Goal: Task Accomplishment & Management: Use online tool/utility

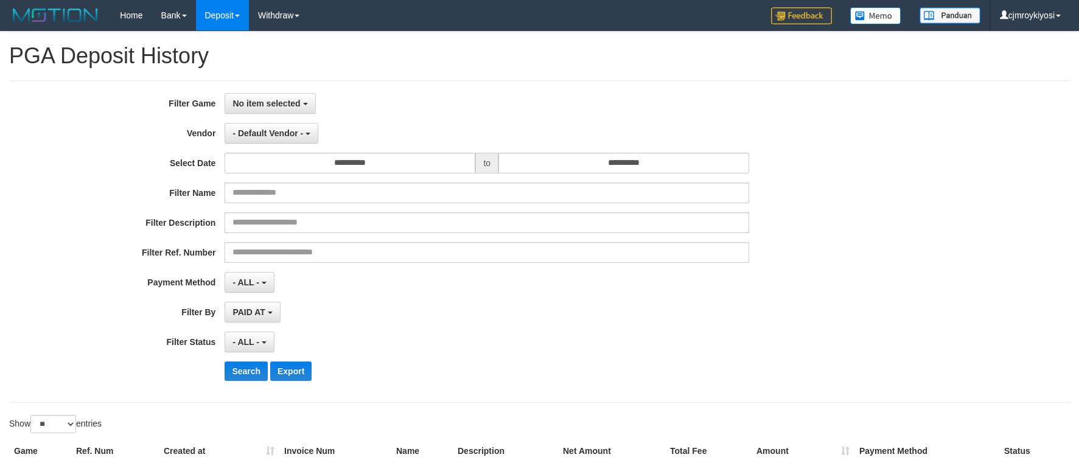
select select
select select "**"
select select
select select "**"
click at [287, 102] on span "No item selected" at bounding box center [267, 104] width 68 height 10
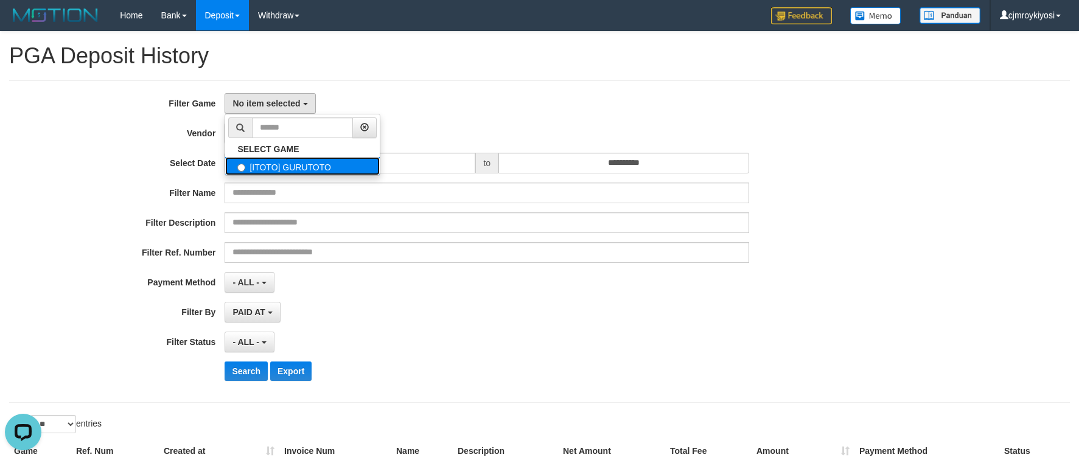
click at [275, 166] on label "[ITOTO] GURUTOTO" at bounding box center [302, 166] width 155 height 18
select select "****"
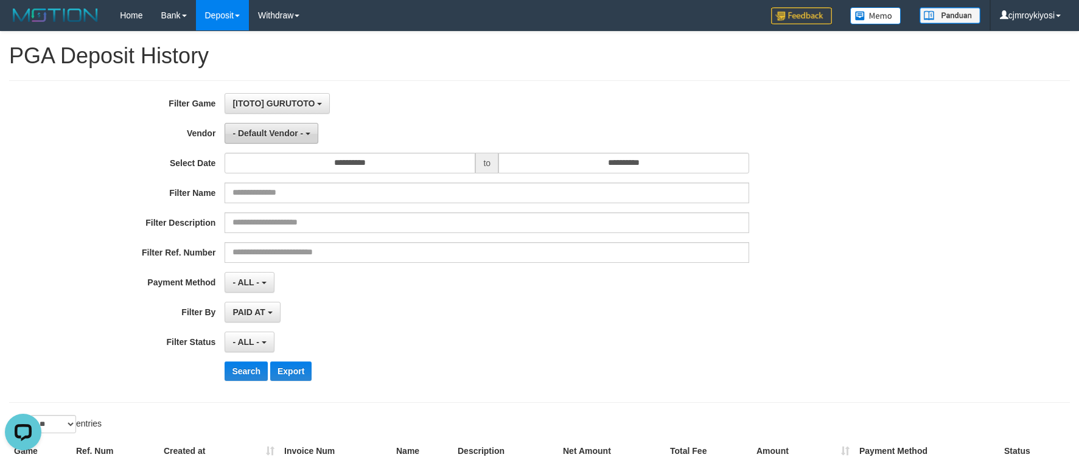
click at [273, 134] on span "- Default Vendor -" at bounding box center [268, 133] width 71 height 10
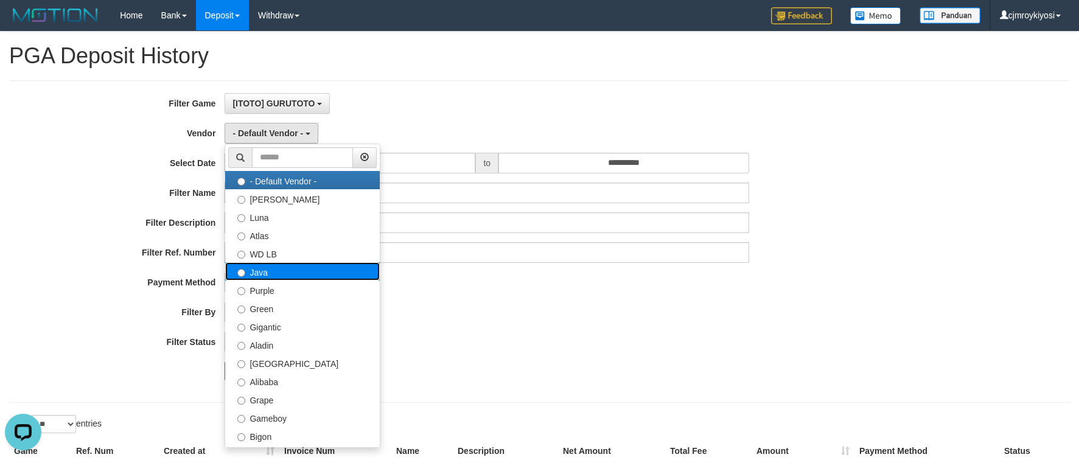
click at [264, 267] on label "Java" at bounding box center [302, 271] width 155 height 18
select select "**********"
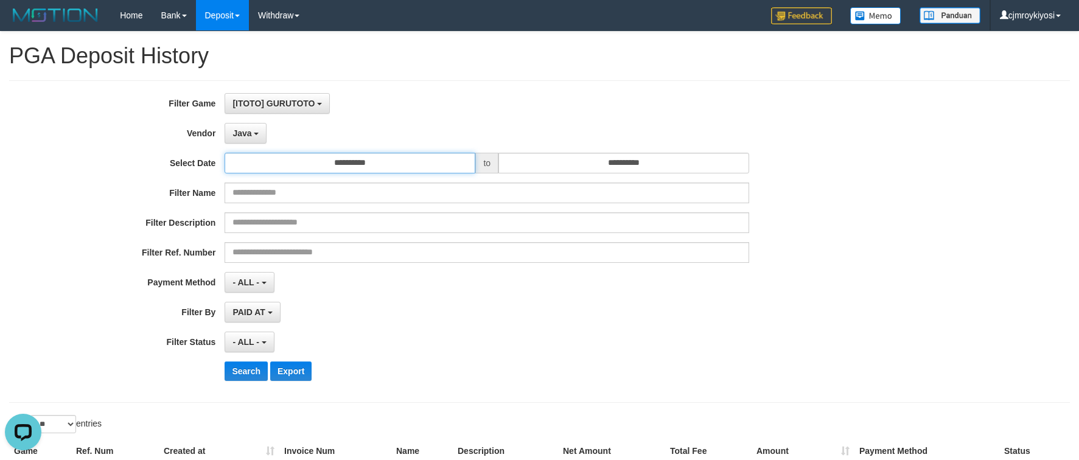
click at [347, 164] on input "**********" at bounding box center [350, 163] width 251 height 21
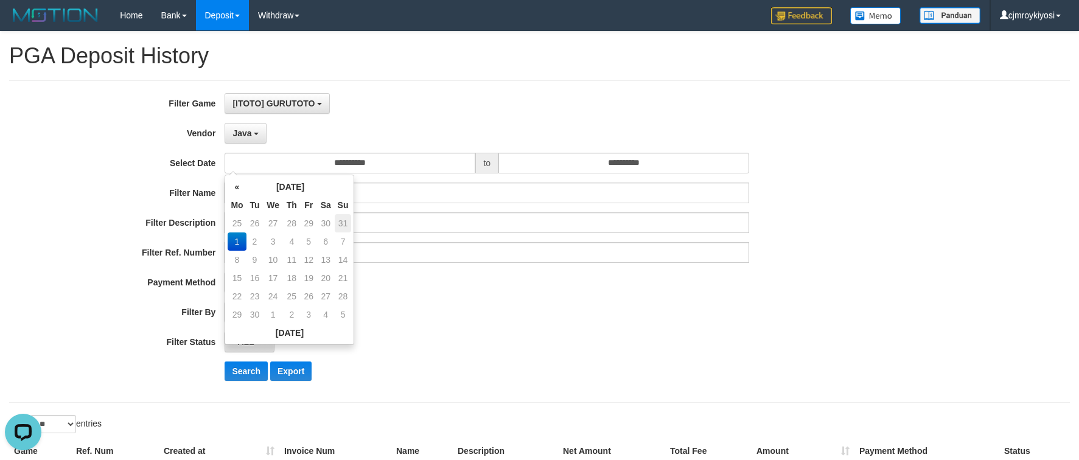
click at [338, 223] on td "31" at bounding box center [343, 223] width 17 height 18
type input "**********"
click at [596, 149] on div "**********" at bounding box center [450, 241] width 900 height 297
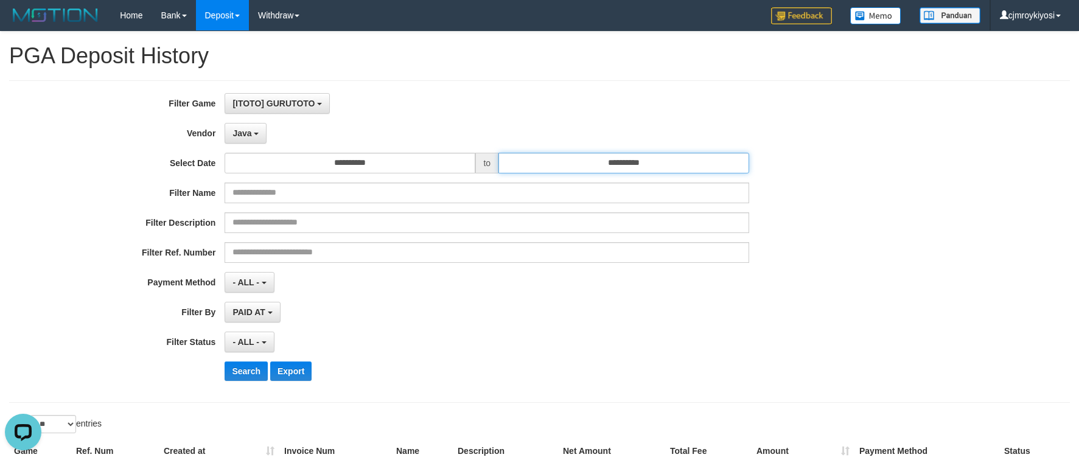
click at [598, 155] on input "**********" at bounding box center [624, 163] width 251 height 21
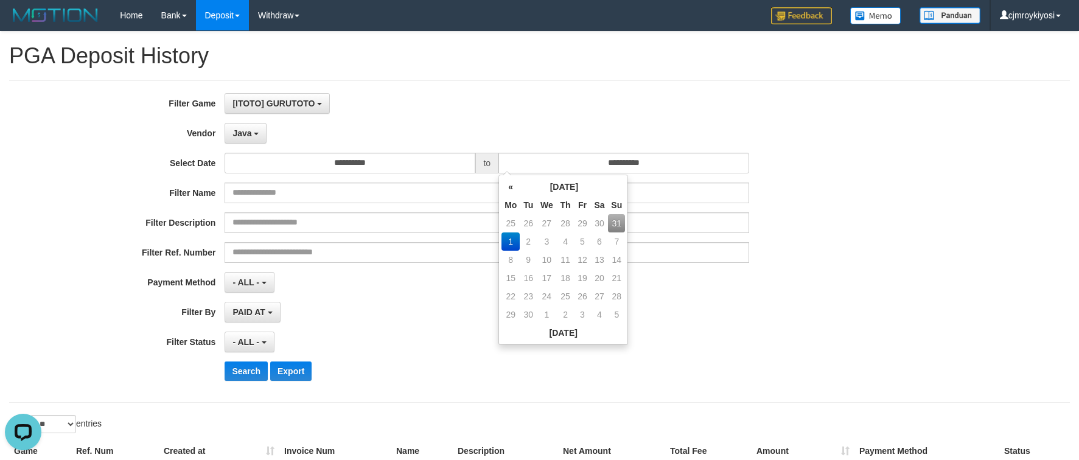
click at [619, 228] on td "31" at bounding box center [616, 223] width 17 height 18
type input "**********"
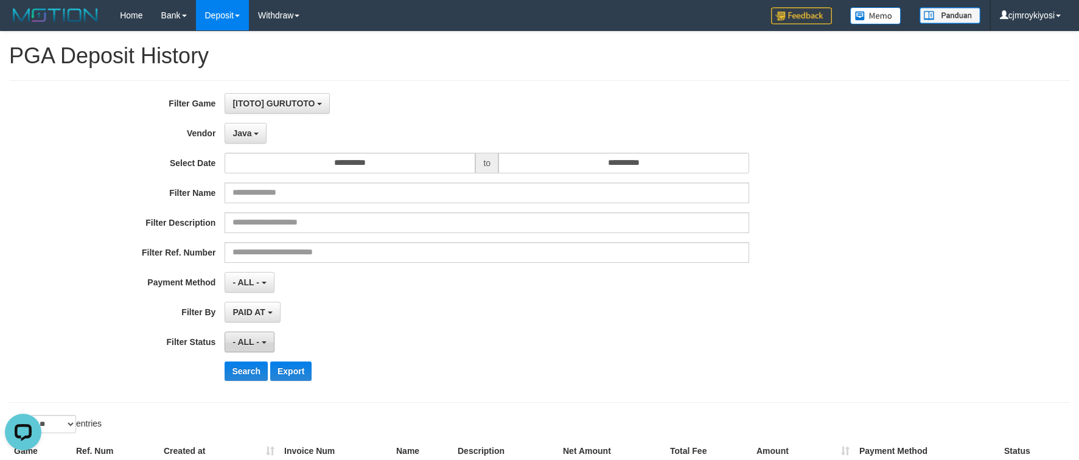
click at [254, 338] on span "- ALL -" at bounding box center [246, 342] width 27 height 10
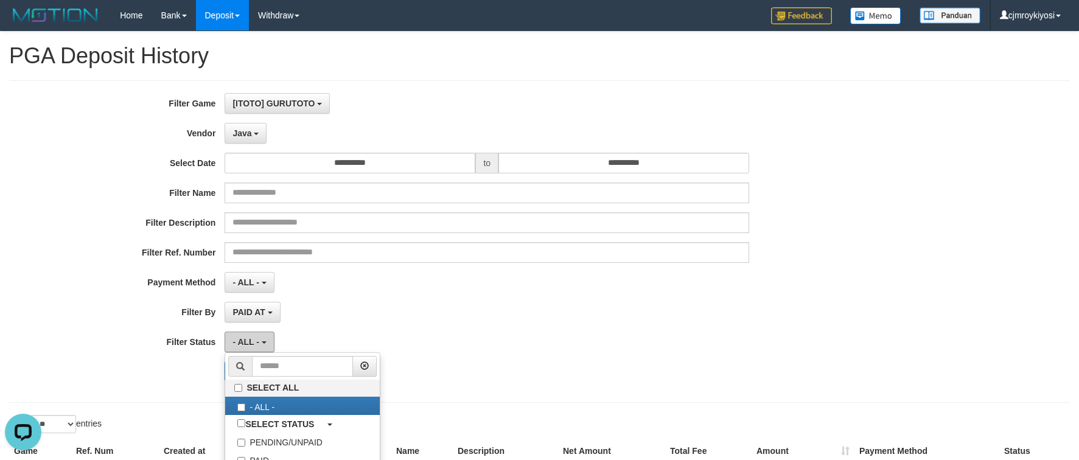
scroll to position [101, 0]
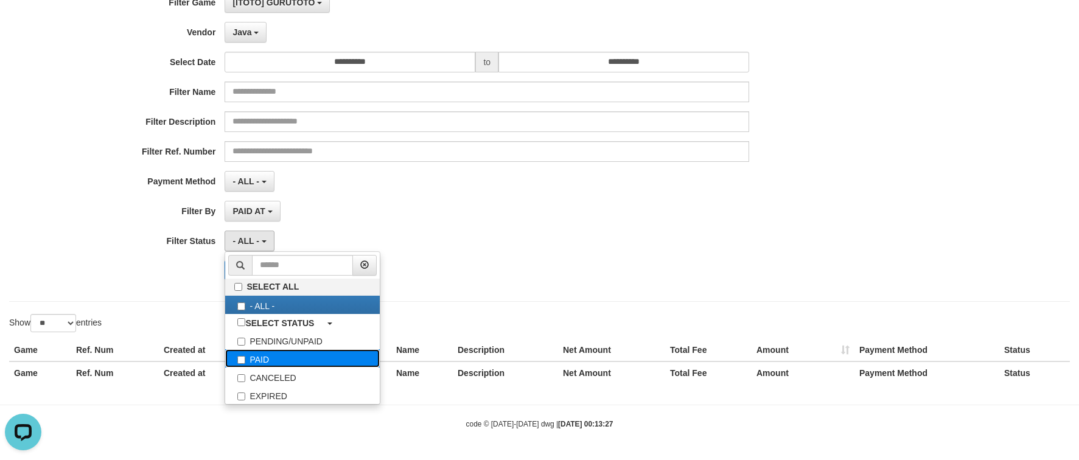
click at [255, 350] on label "PAID" at bounding box center [302, 358] width 155 height 18
select select "*"
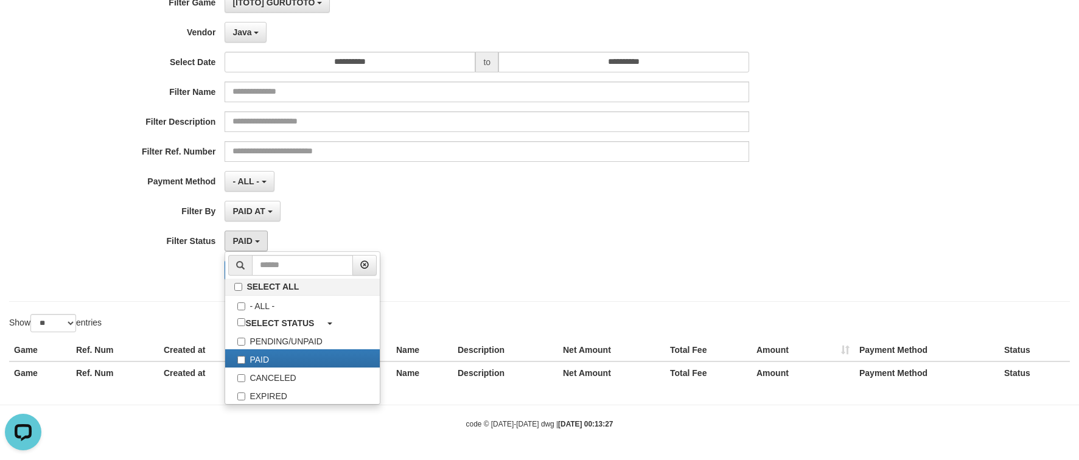
click at [464, 228] on div "**********" at bounding box center [450, 140] width 900 height 297
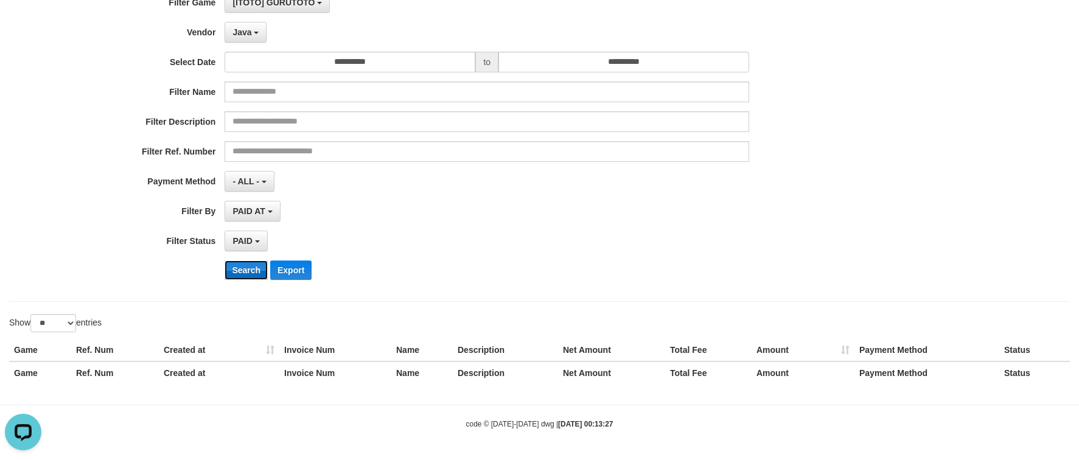
click at [245, 274] on button "Search" at bounding box center [246, 270] width 43 height 19
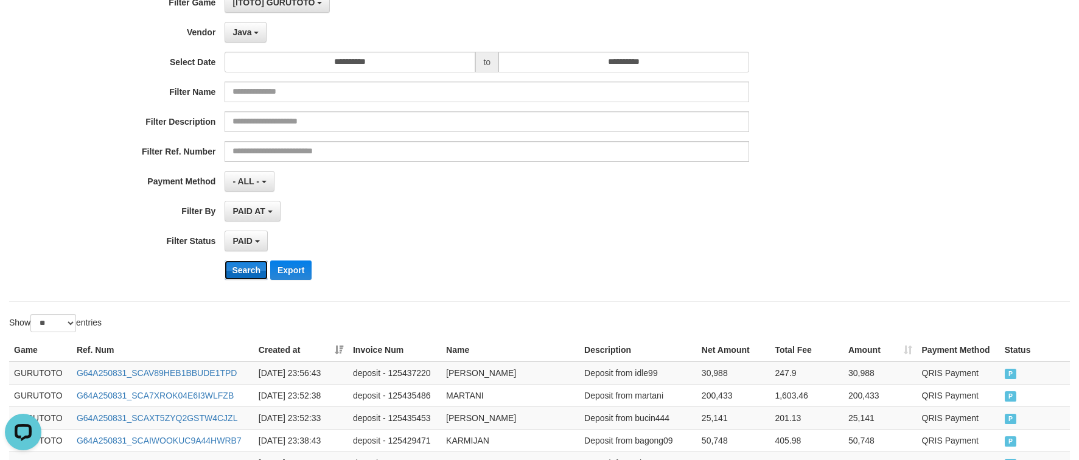
scroll to position [685, 0]
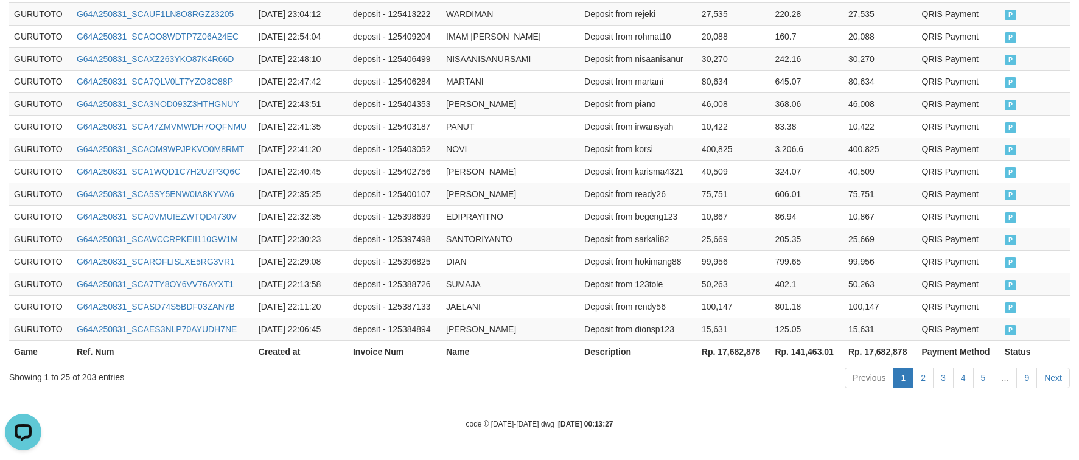
click at [754, 358] on th "Rp. 17,682,878" at bounding box center [734, 351] width 74 height 23
copy th "17,682,878"
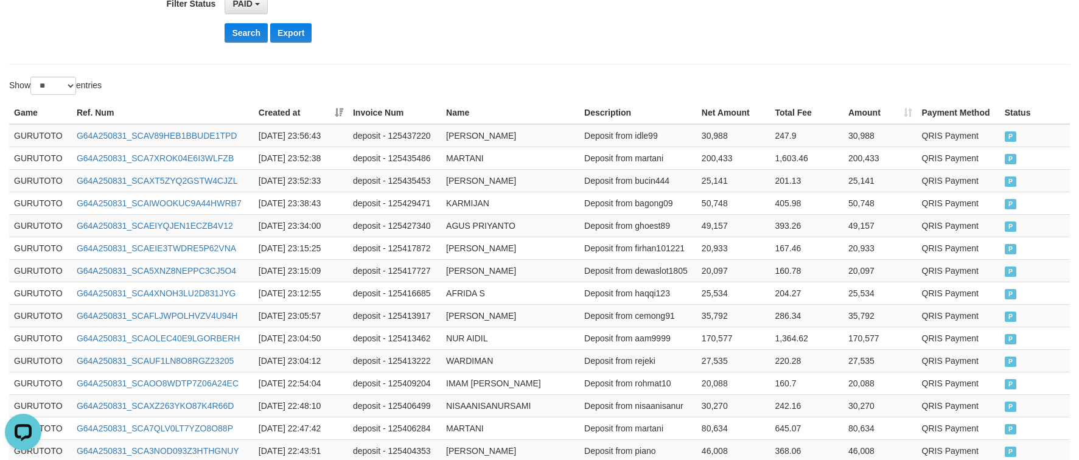
scroll to position [0, 0]
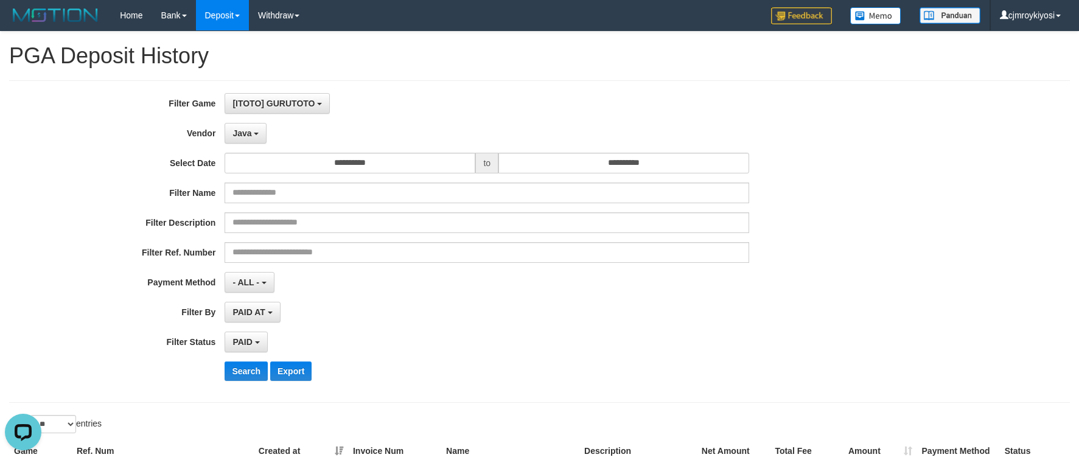
drag, startPoint x: 273, startPoint y: 137, endPoint x: 215, endPoint y: 134, distance: 58.5
click at [268, 137] on div "Java - Default Vendor - Lucy Luna Atlas WD LB Java Purple Green Gigantic Aladin…" at bounding box center [487, 133] width 525 height 21
click at [216, 134] on label "Vendor" at bounding box center [112, 131] width 225 height 16
click at [238, 130] on span "Java" at bounding box center [242, 133] width 19 height 10
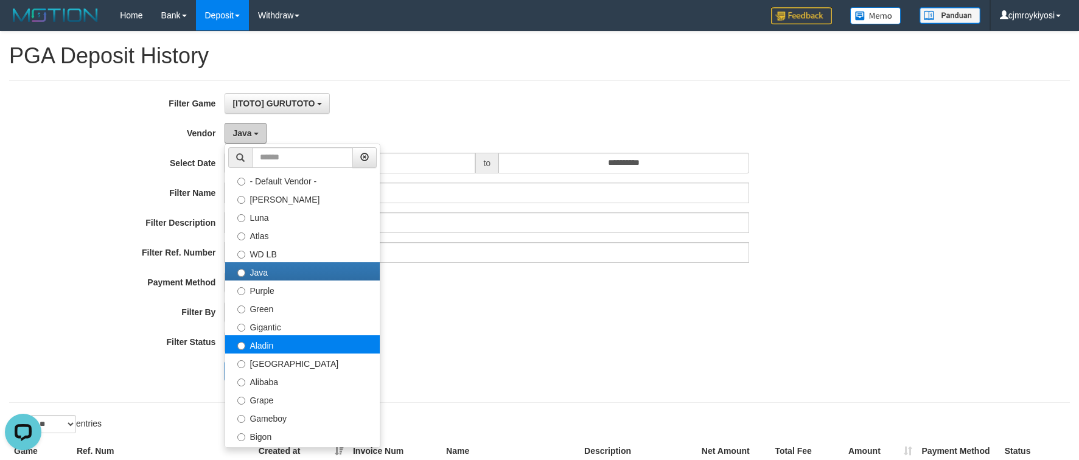
scroll to position [142, 0]
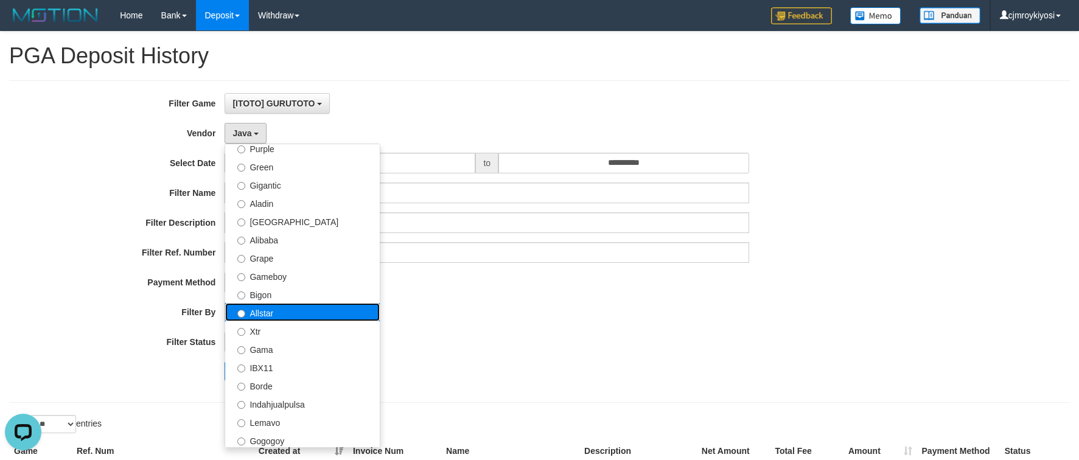
click at [266, 312] on label "Allstar" at bounding box center [302, 312] width 155 height 18
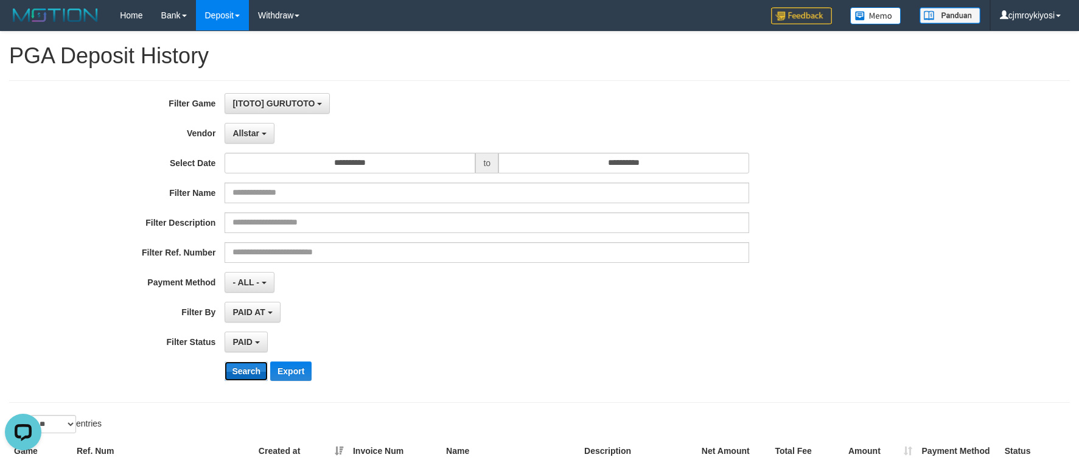
click at [251, 371] on button "Search" at bounding box center [246, 371] width 43 height 19
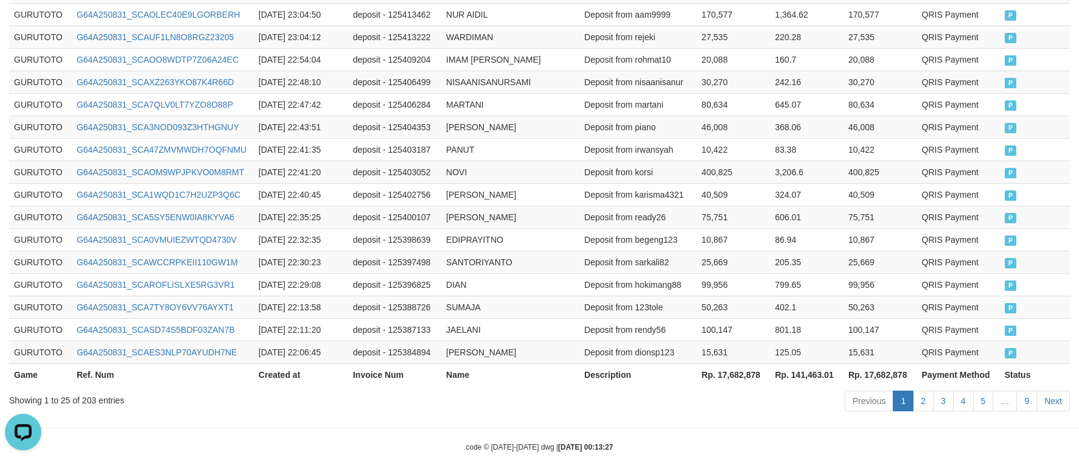
scroll to position [685, 0]
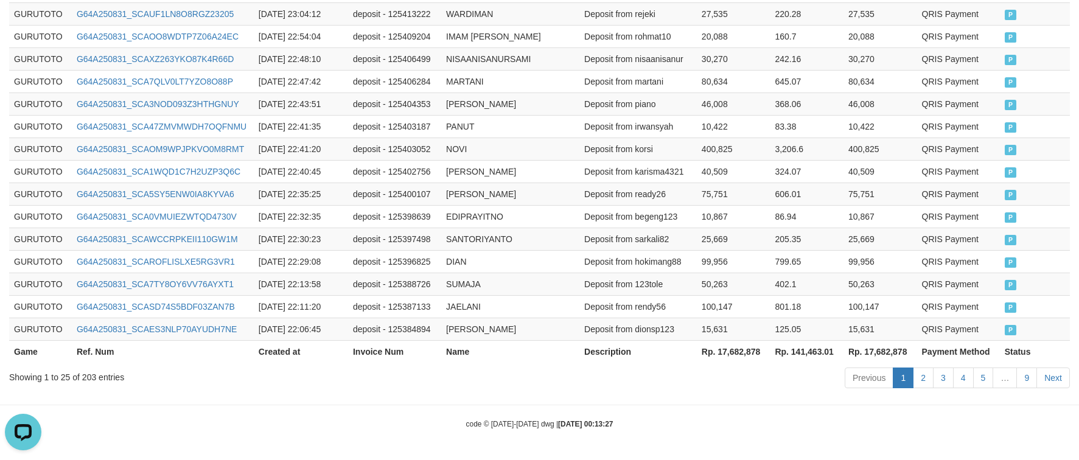
click at [755, 351] on th "Rp. 17,682,878" at bounding box center [734, 351] width 74 height 23
copy th "17,682,878"
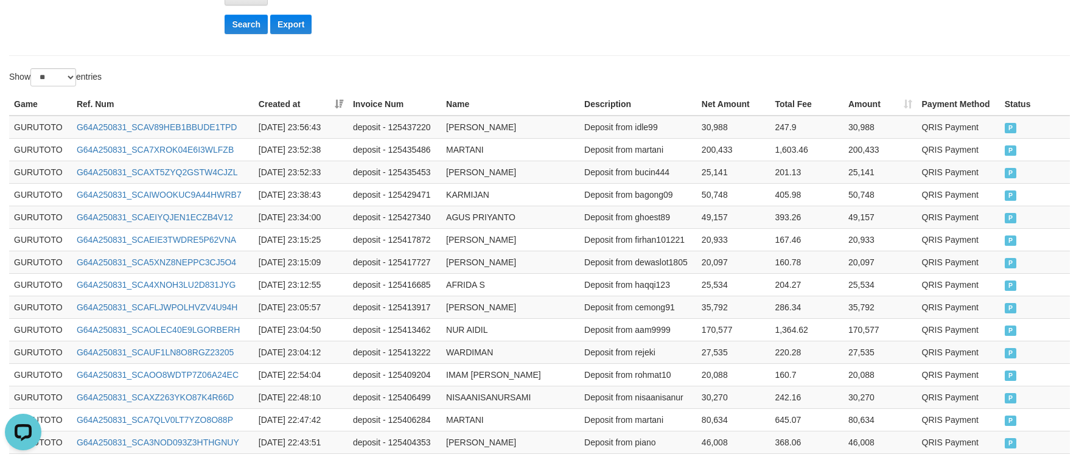
scroll to position [0, 0]
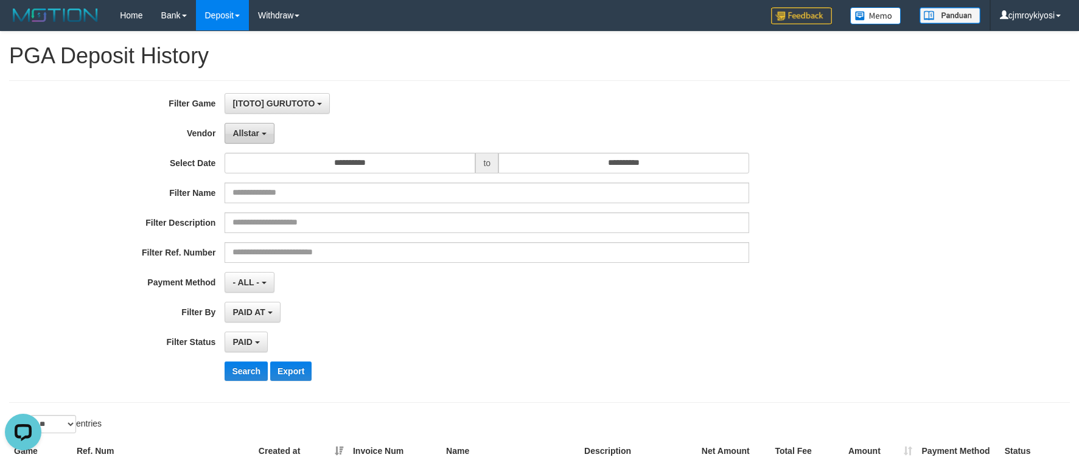
click at [252, 135] on span "Allstar" at bounding box center [246, 133] width 27 height 10
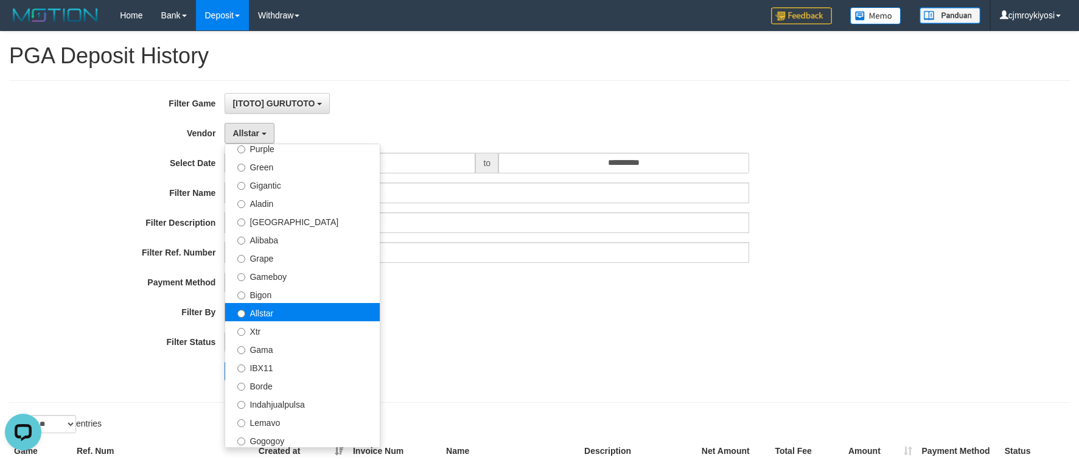
click at [267, 318] on label "Allstar" at bounding box center [302, 312] width 155 height 18
click at [491, 343] on div "PAID SELECT ALL - ALL - SELECT STATUS PENDING/UNPAID PAID CANCELED EXPIRED" at bounding box center [487, 342] width 525 height 21
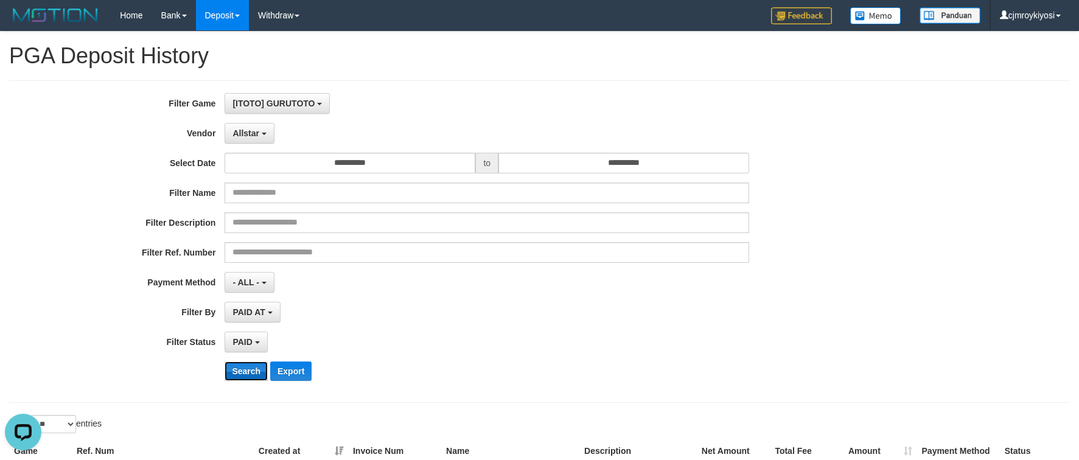
click at [245, 371] on button "Search" at bounding box center [246, 371] width 43 height 19
click at [243, 125] on button "Allstar" at bounding box center [249, 133] width 49 height 21
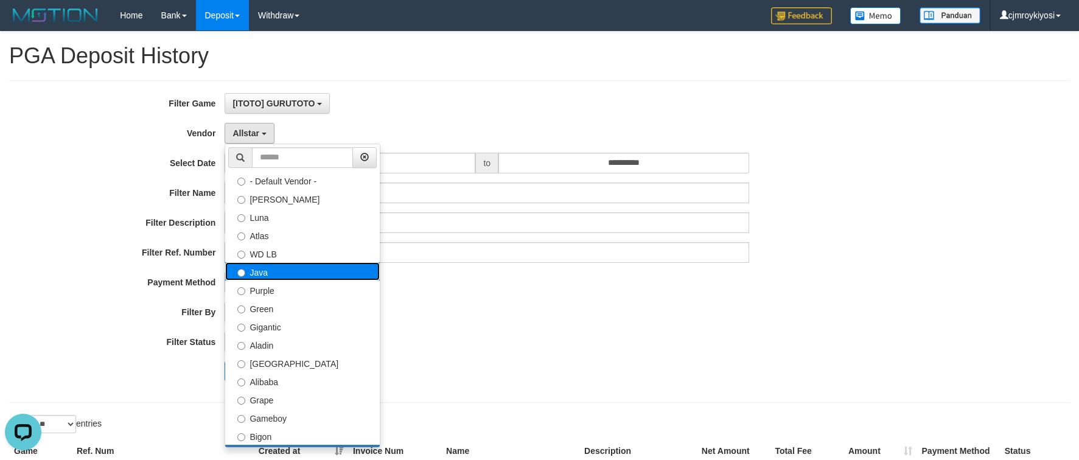
click at [267, 270] on label "Java" at bounding box center [302, 271] width 155 height 18
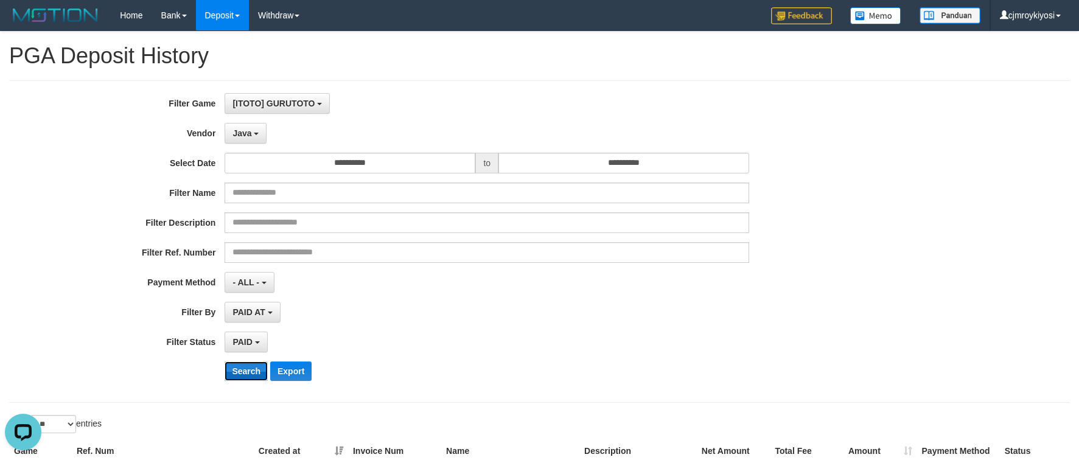
click at [239, 371] on button "Search" at bounding box center [246, 371] width 43 height 19
click at [261, 129] on button "Java" at bounding box center [246, 133] width 42 height 21
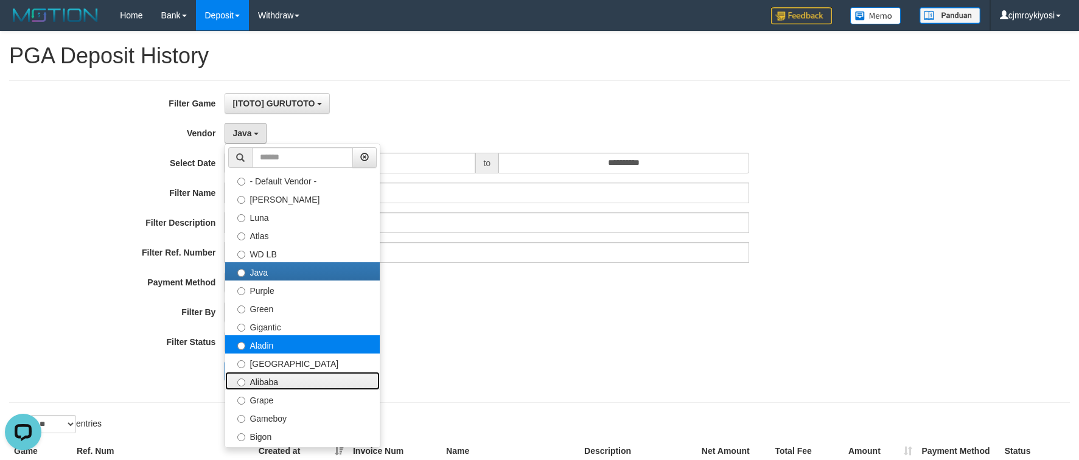
drag, startPoint x: 275, startPoint y: 376, endPoint x: 302, endPoint y: 348, distance: 38.7
click at [302, 348] on ul "- Default Vendor - Lucy Luna Atlas WD LB Java Purple Green Gigantic Aladin Duba…" at bounding box center [303, 296] width 156 height 304
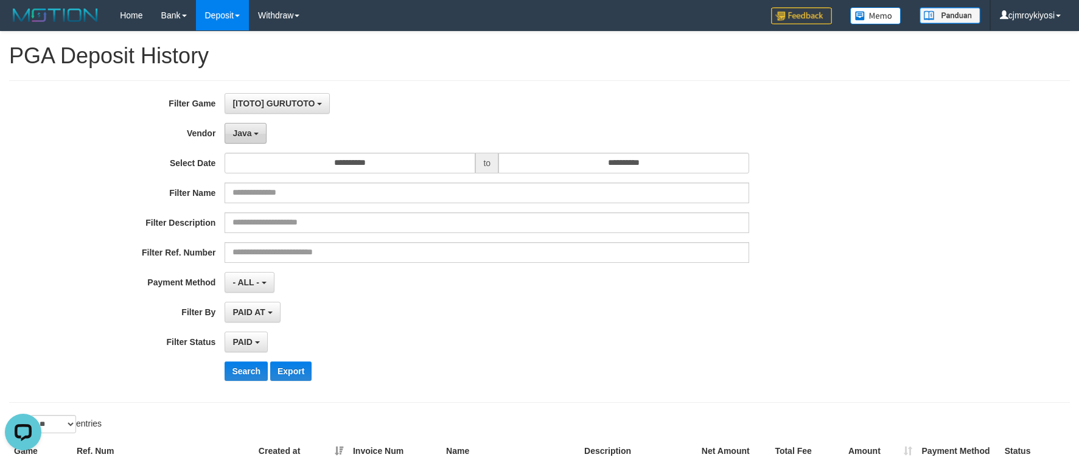
click at [250, 136] on span "Java" at bounding box center [242, 133] width 19 height 10
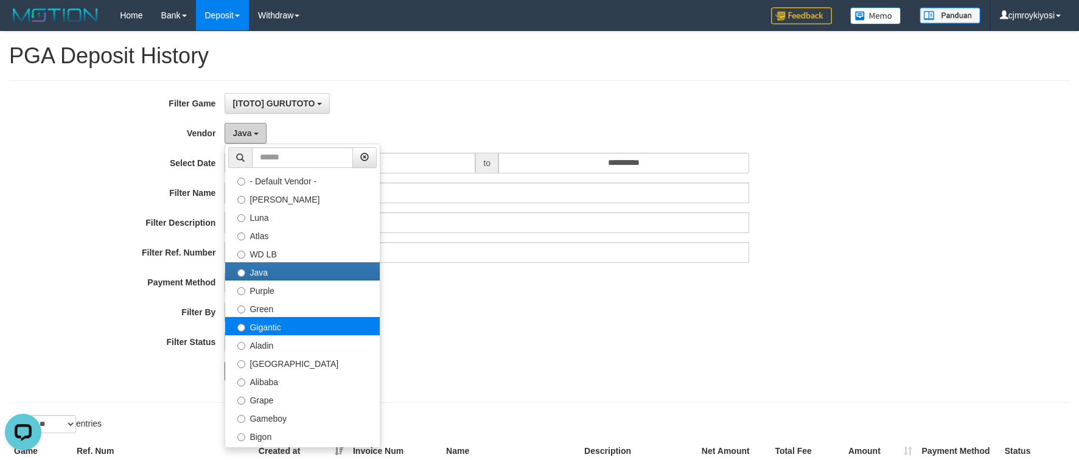
scroll to position [142, 0]
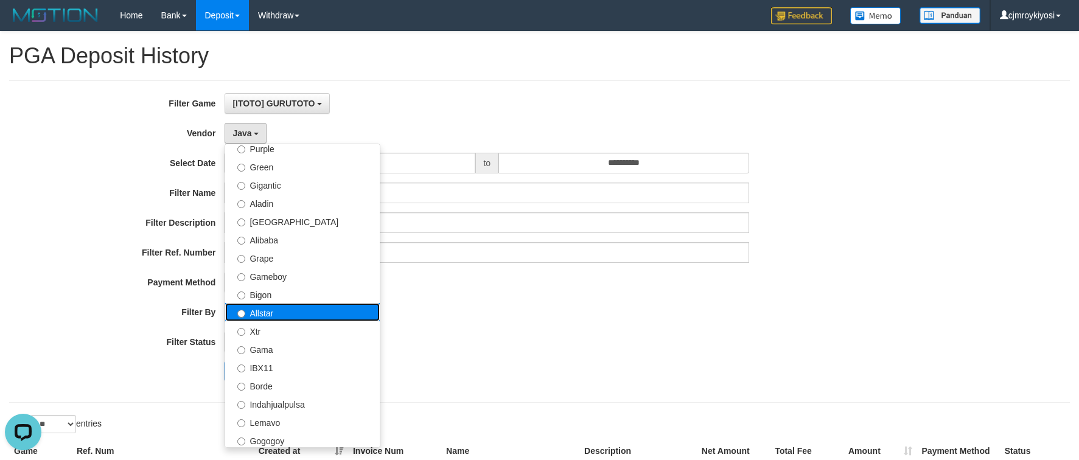
click at [261, 315] on label "Allstar" at bounding box center [302, 312] width 155 height 18
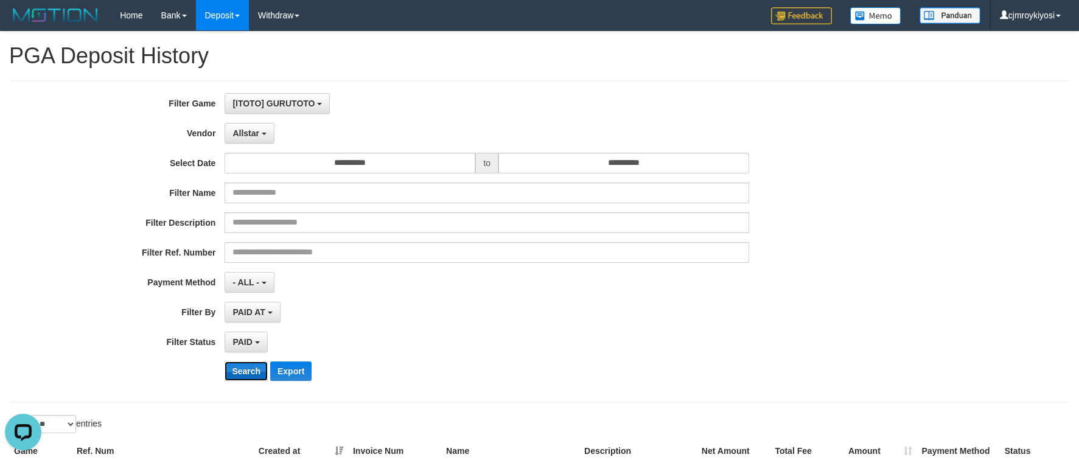
click at [248, 374] on button "Search" at bounding box center [246, 371] width 43 height 19
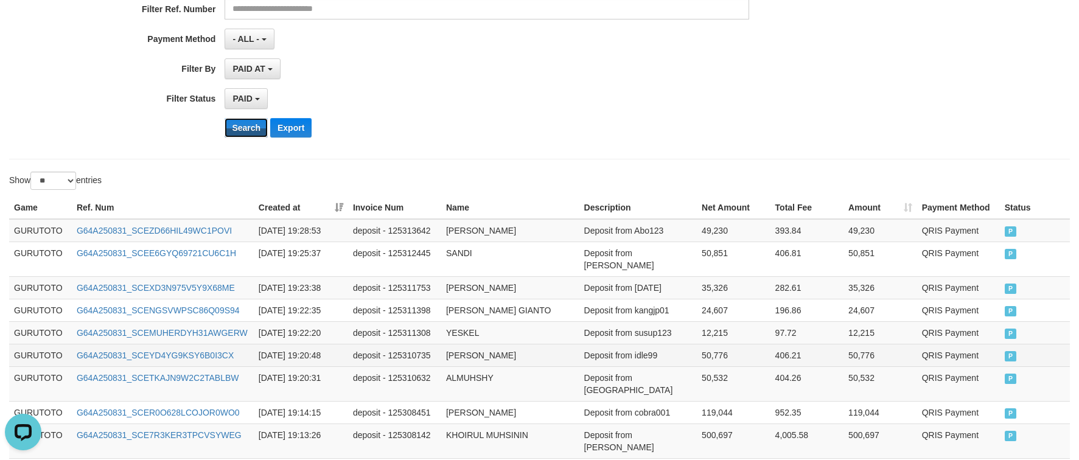
scroll to position [685, 0]
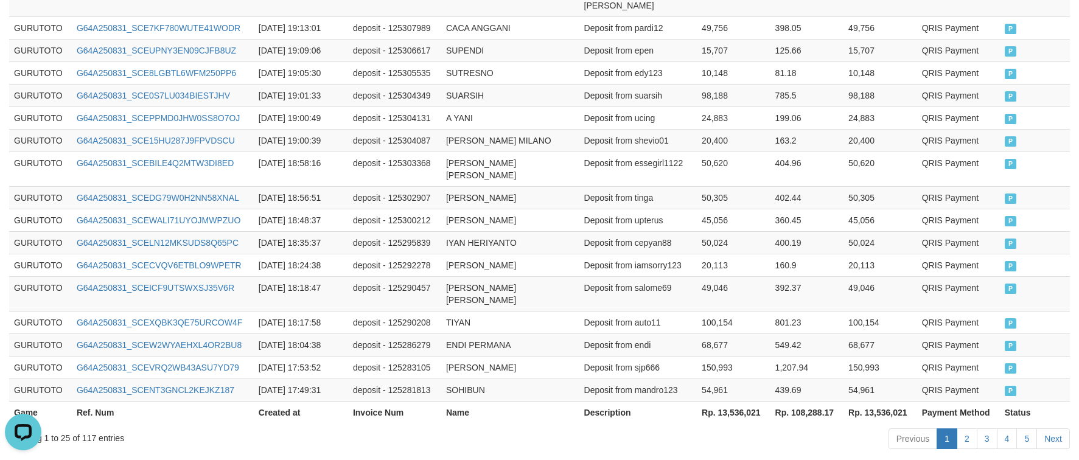
click at [743, 401] on th "Rp. 13,536,021" at bounding box center [734, 412] width 74 height 23
copy th "13,536,021"
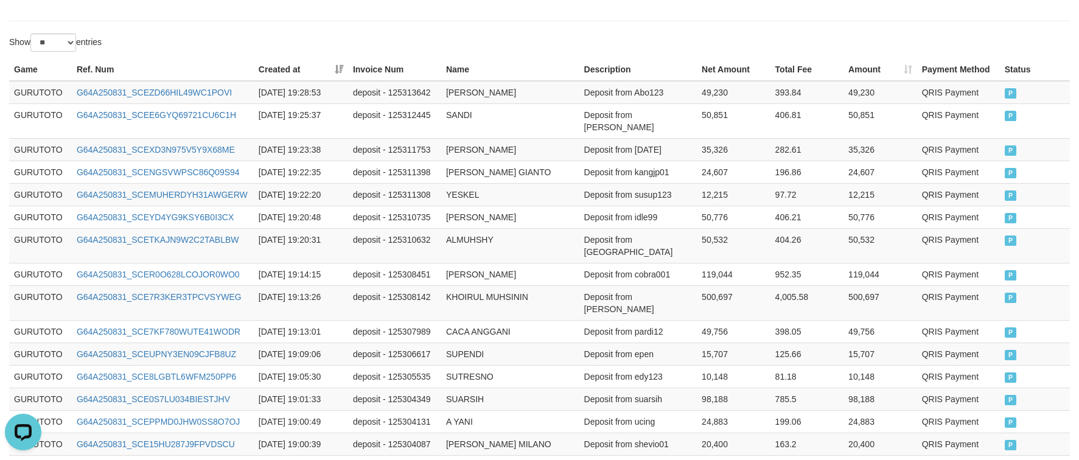
scroll to position [0, 0]
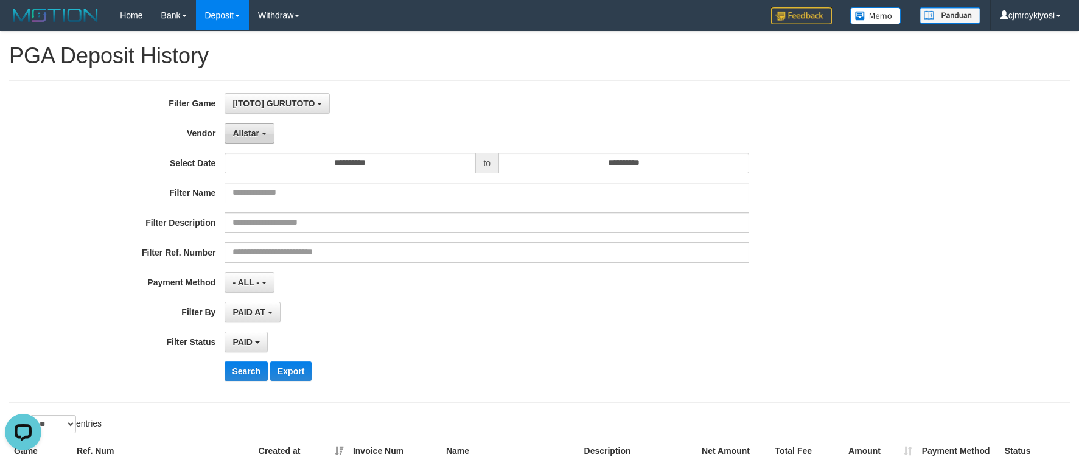
click at [253, 136] on span "Allstar" at bounding box center [246, 133] width 27 height 10
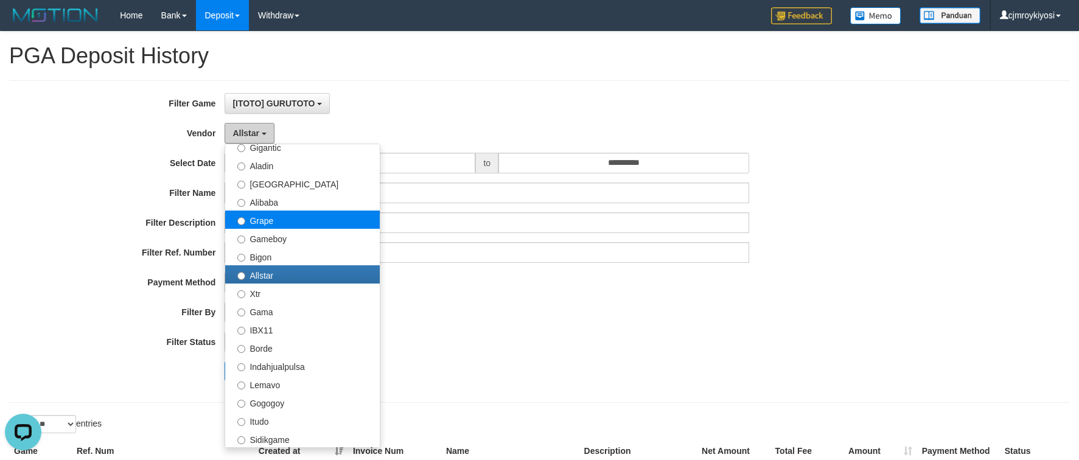
scroll to position [284, 0]
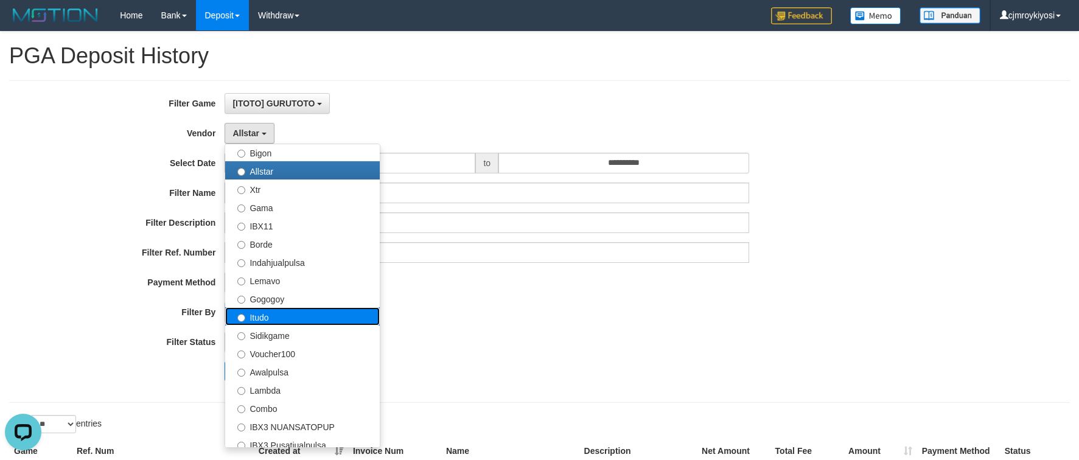
click at [267, 310] on label "Itudo" at bounding box center [302, 316] width 155 height 18
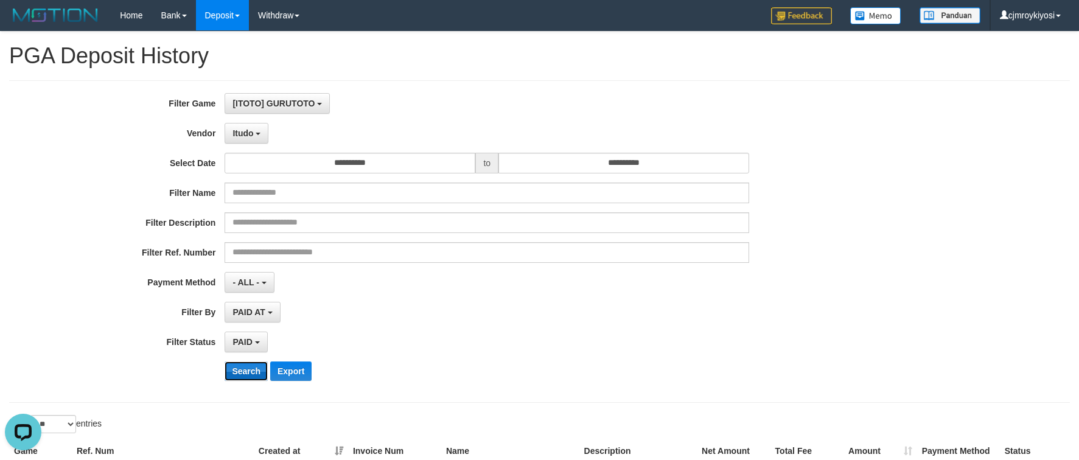
click at [251, 365] on button "Search" at bounding box center [246, 371] width 43 height 19
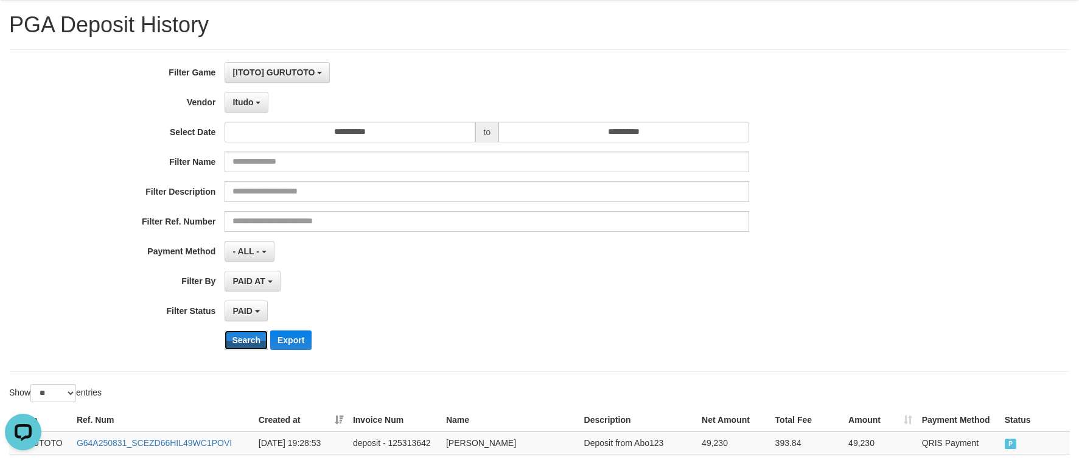
scroll to position [0, 0]
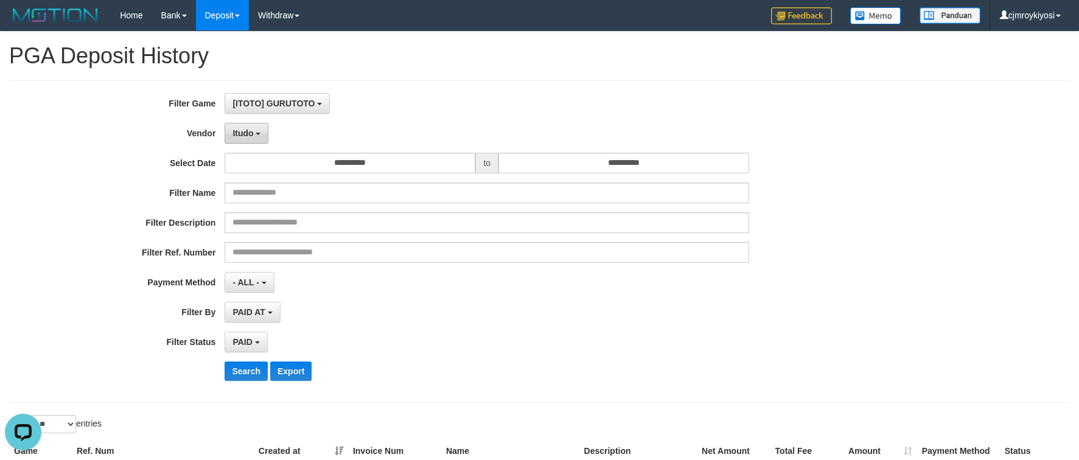
click at [233, 136] on span "Itudo" at bounding box center [243, 133] width 21 height 10
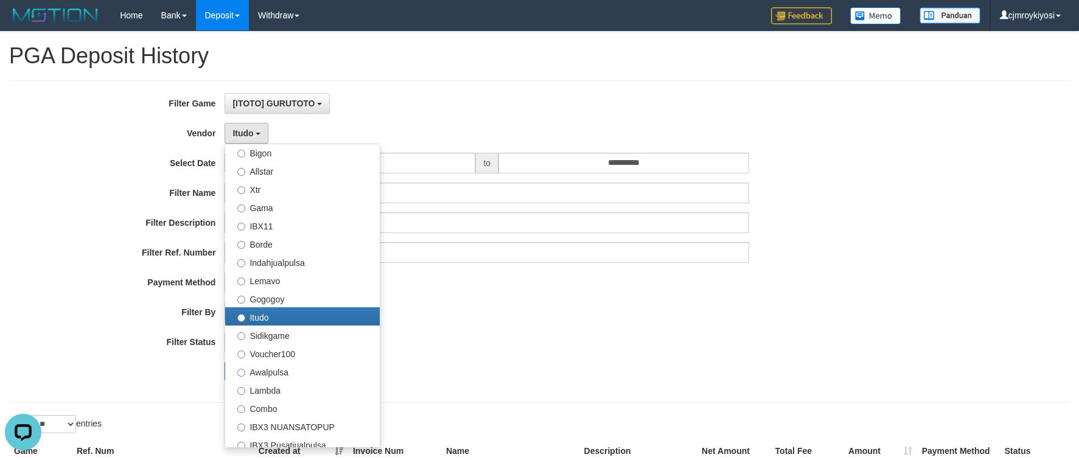
drag, startPoint x: 576, startPoint y: 356, endPoint x: 296, endPoint y: 365, distance: 280.7
click at [575, 357] on div "**********" at bounding box center [450, 241] width 900 height 297
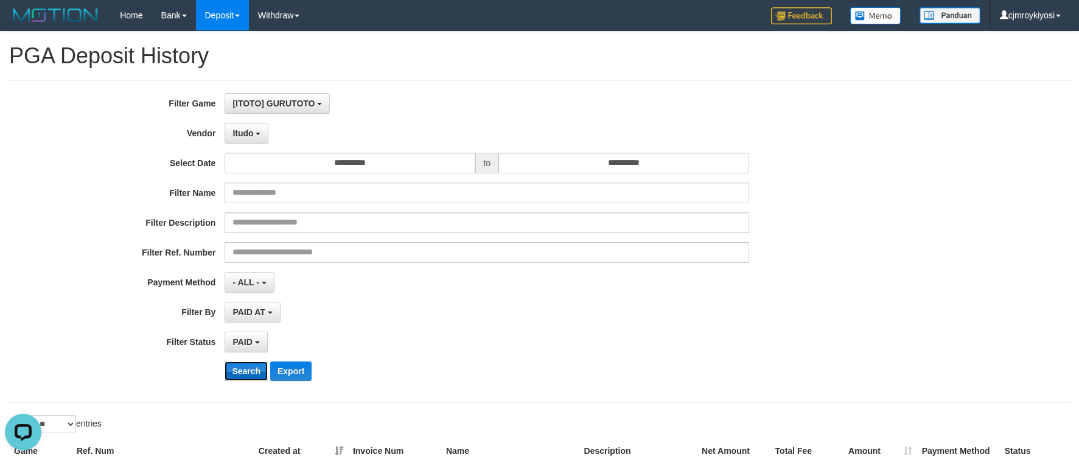
click at [238, 373] on button "Search" at bounding box center [246, 371] width 43 height 19
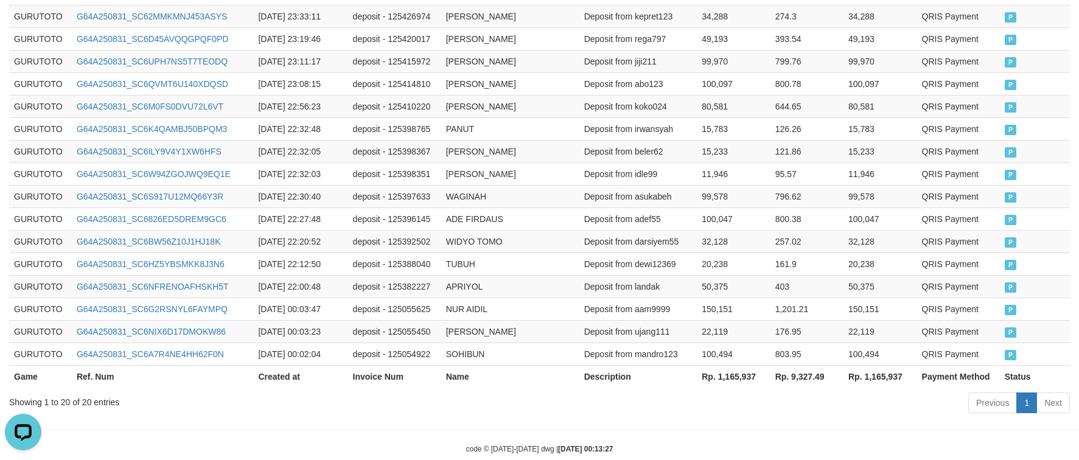
scroll to position [573, 0]
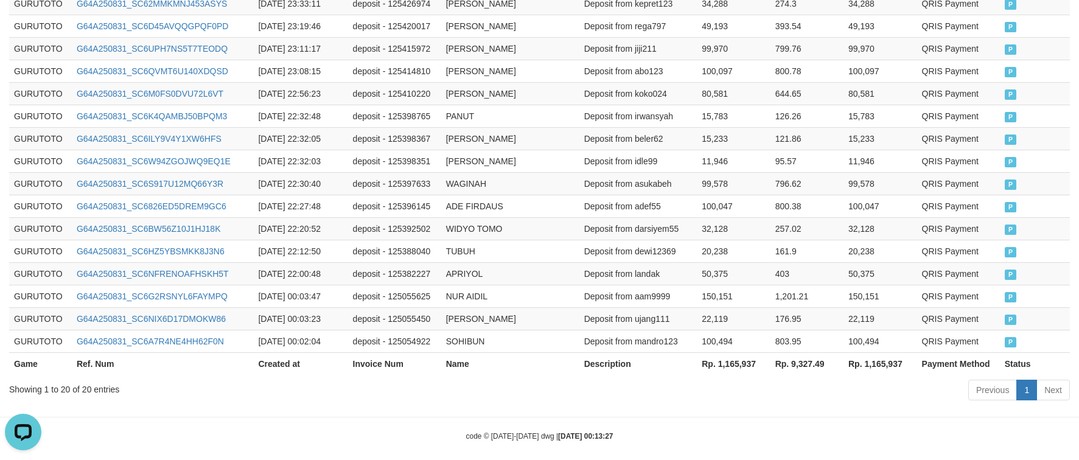
click at [737, 354] on th "Rp. 1,165,937" at bounding box center [733, 363] width 73 height 23
copy th "1,165,937"
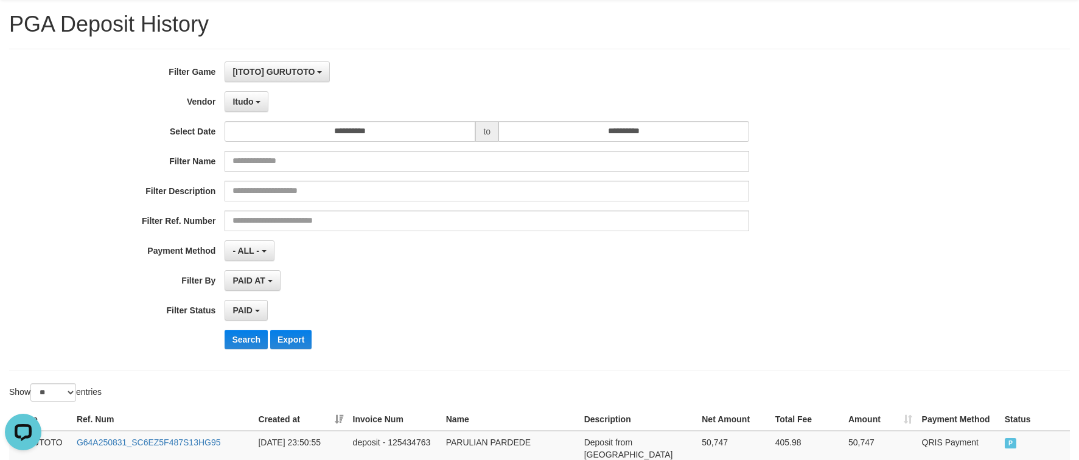
scroll to position [0, 0]
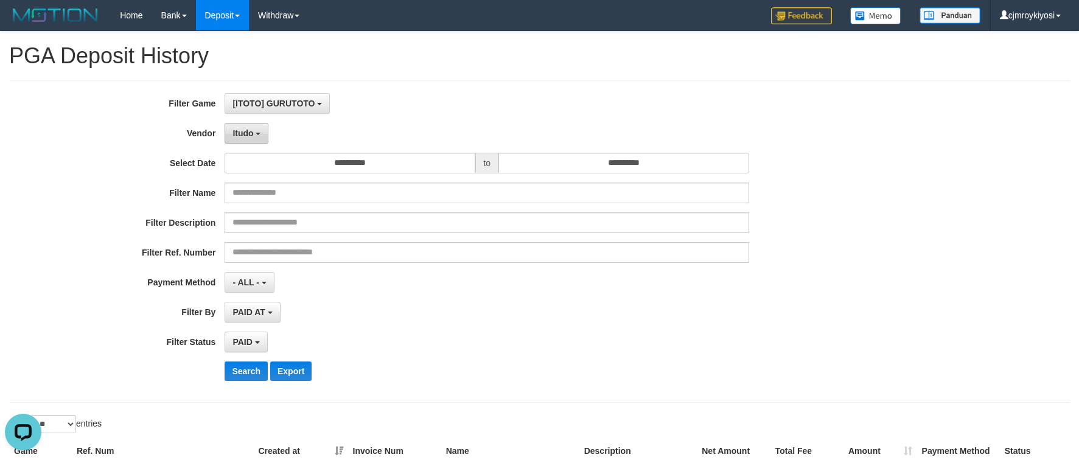
click at [268, 132] on button "Itudo" at bounding box center [247, 133] width 44 height 21
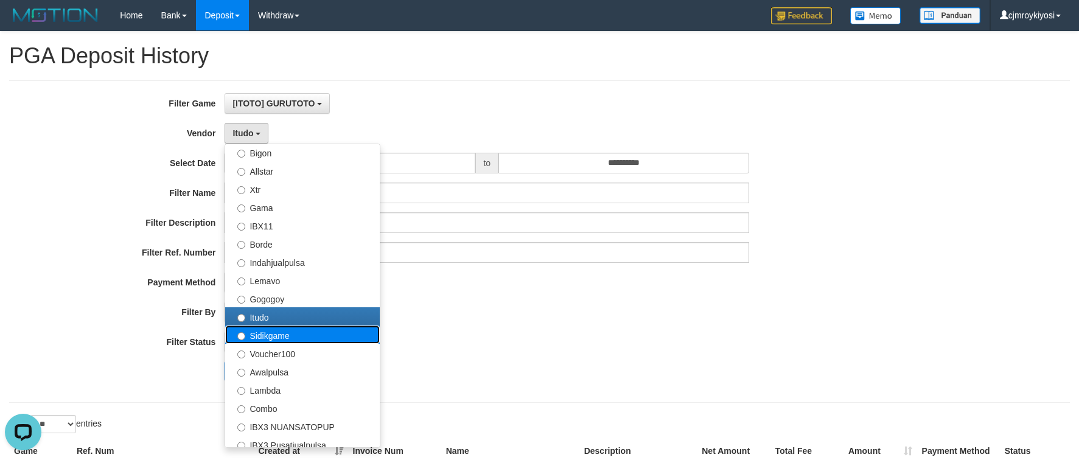
click at [273, 335] on label "Sidikgame" at bounding box center [302, 335] width 155 height 18
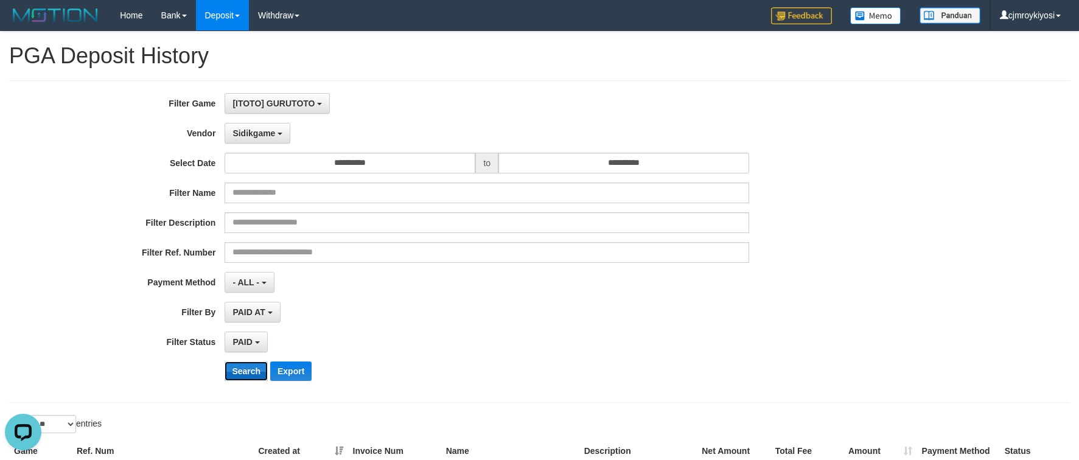
click at [247, 364] on button "Search" at bounding box center [246, 371] width 43 height 19
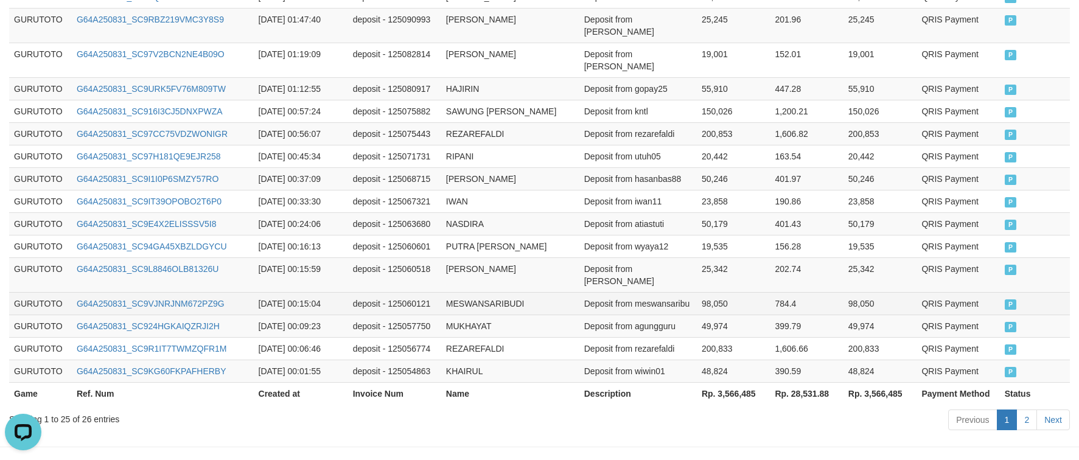
scroll to position [685, 0]
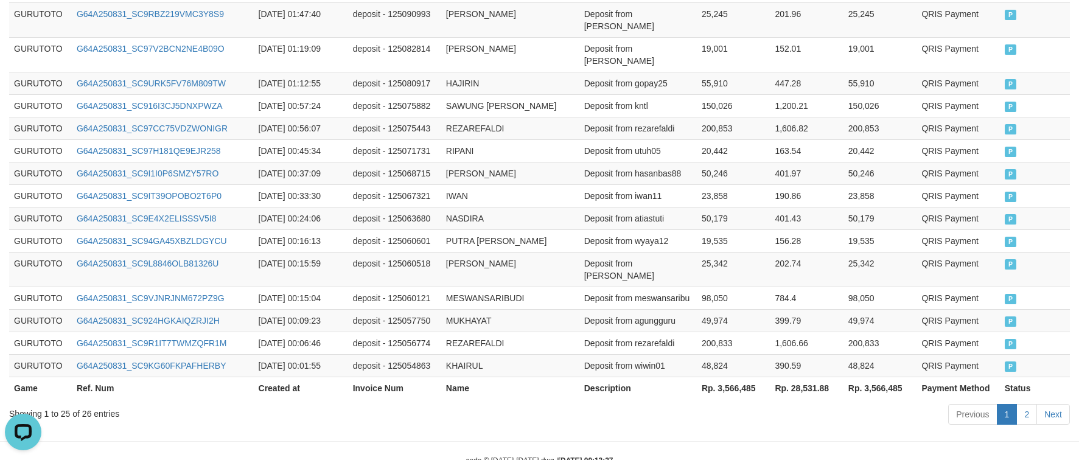
click at [747, 377] on th "Rp. 3,566,485" at bounding box center [733, 388] width 73 height 23
copy th "3,566,485"
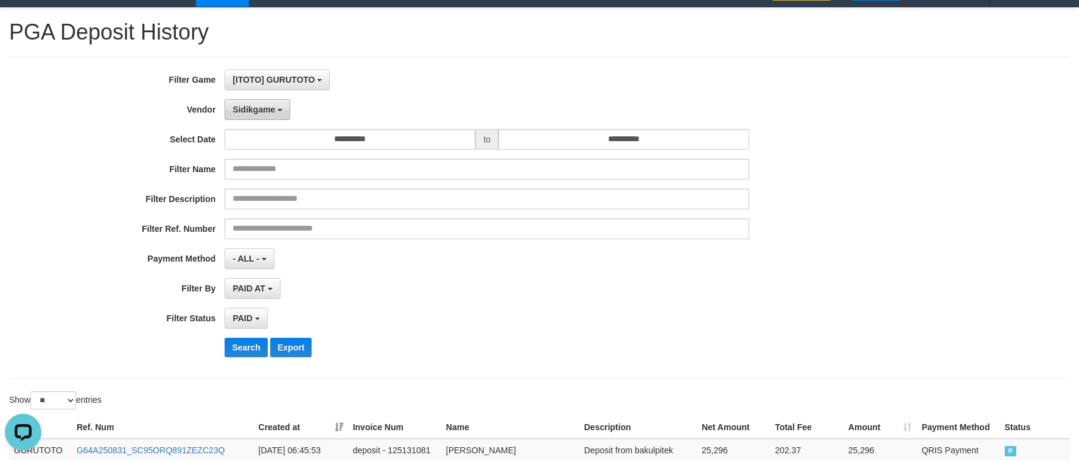
scroll to position [0, 0]
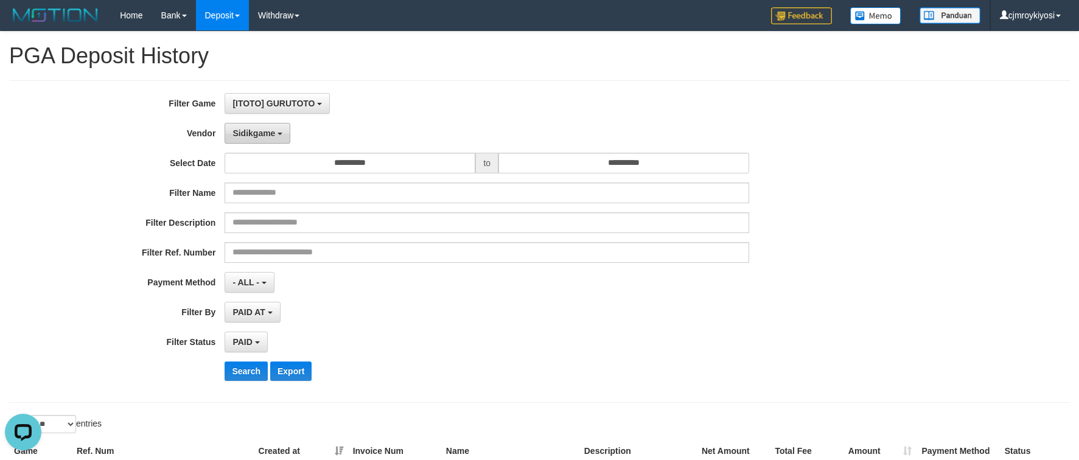
click at [244, 133] on span "Sidikgame" at bounding box center [254, 133] width 43 height 10
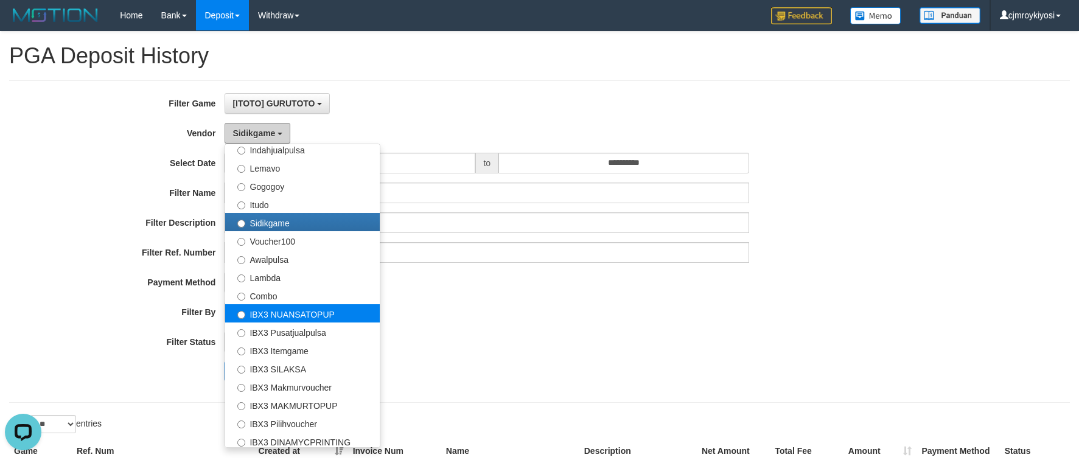
scroll to position [399, 0]
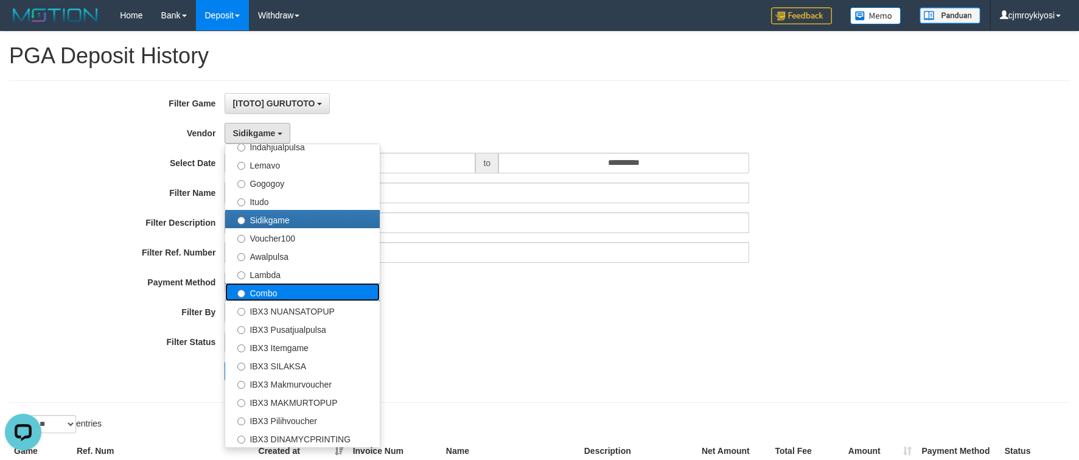
click at [265, 296] on label "Combo" at bounding box center [302, 292] width 155 height 18
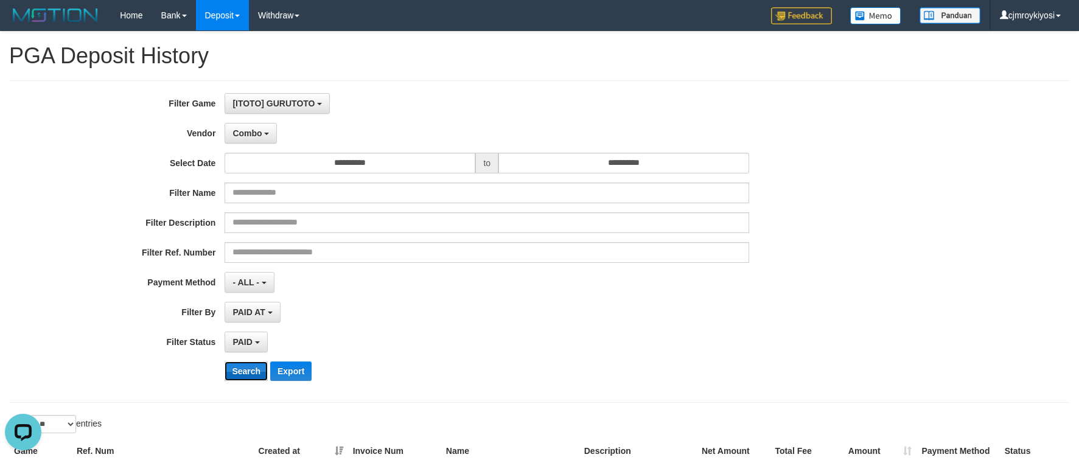
click at [255, 373] on button "Search" at bounding box center [246, 371] width 43 height 19
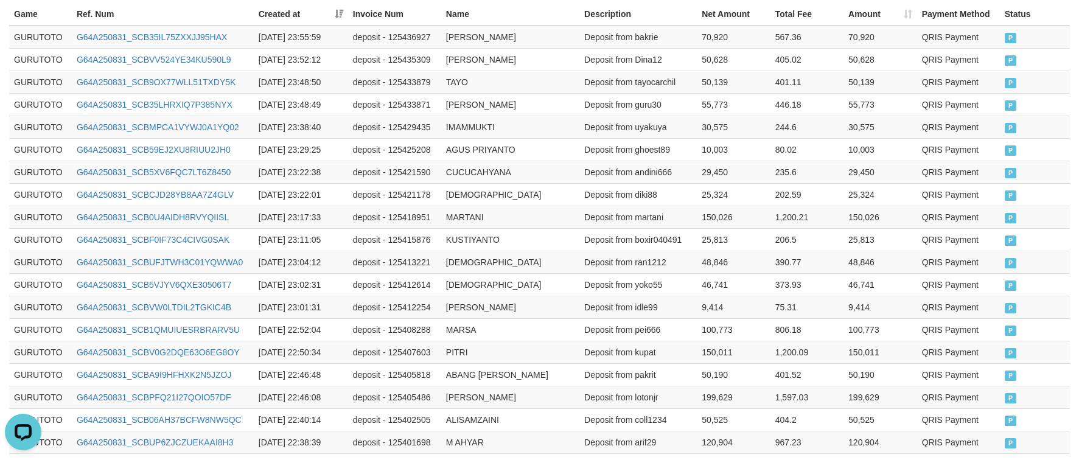
scroll to position [685, 0]
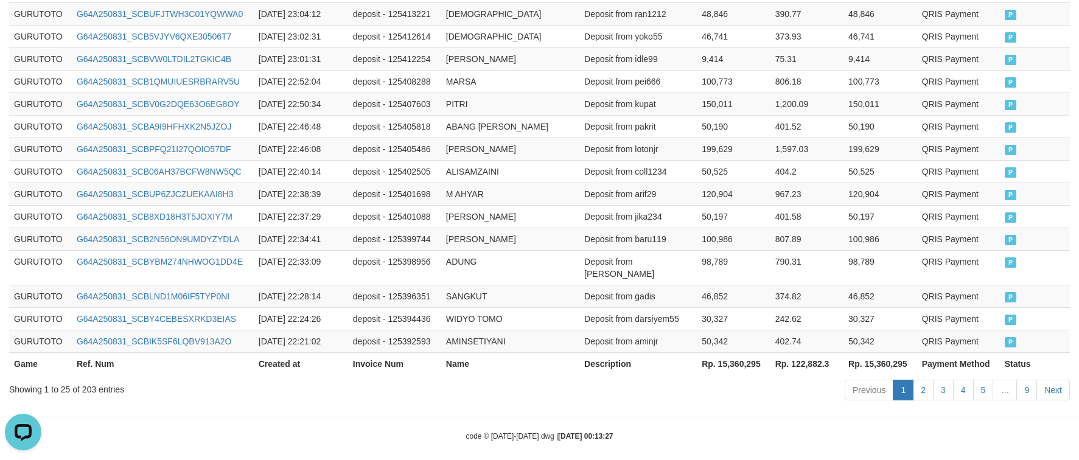
click at [735, 357] on th "Rp. 15,360,295" at bounding box center [734, 363] width 74 height 23
copy th "15,360,295"
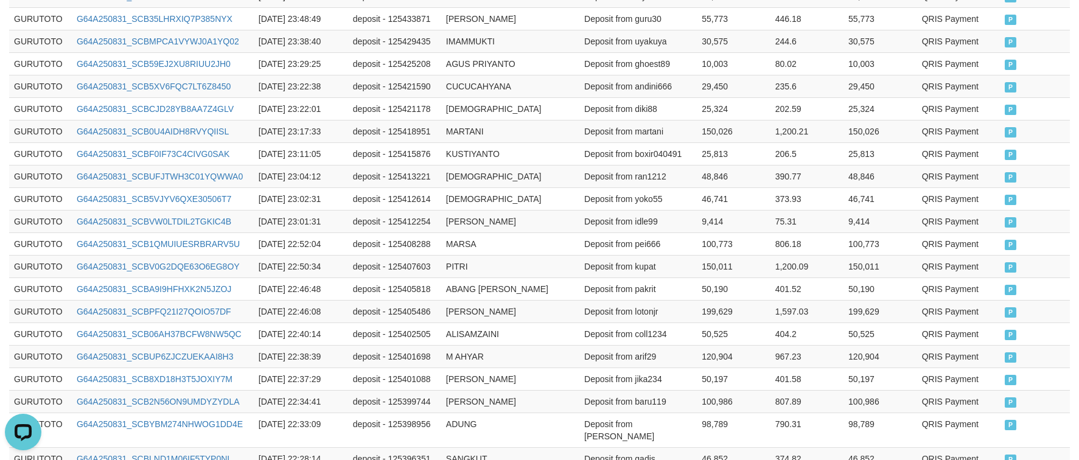
scroll to position [0, 0]
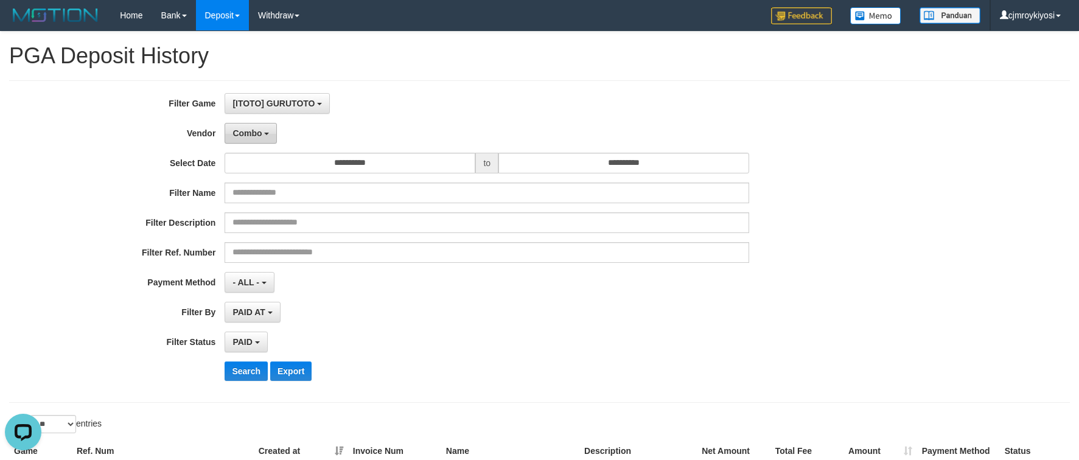
click at [261, 138] on button "Combo" at bounding box center [251, 133] width 52 height 21
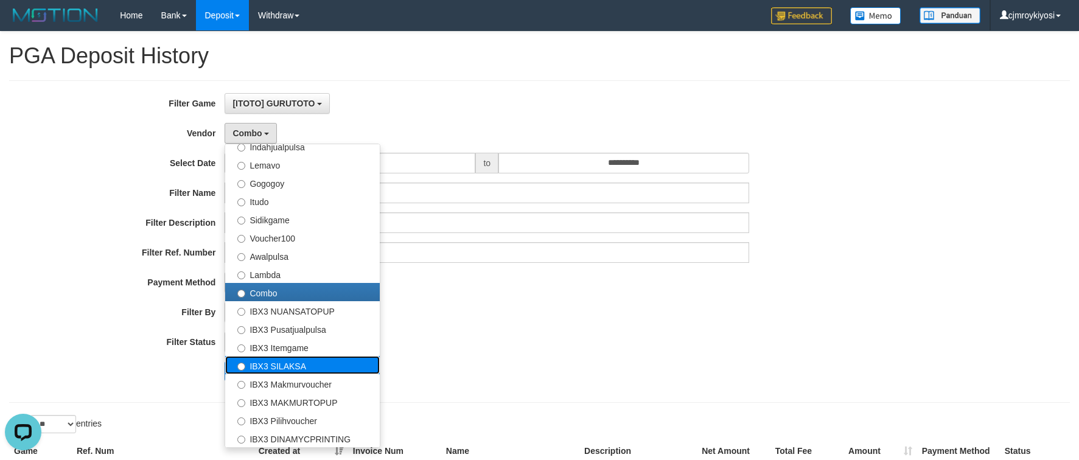
click at [263, 371] on label "IBX3 SILAKSA" at bounding box center [302, 365] width 155 height 18
select select "**********"
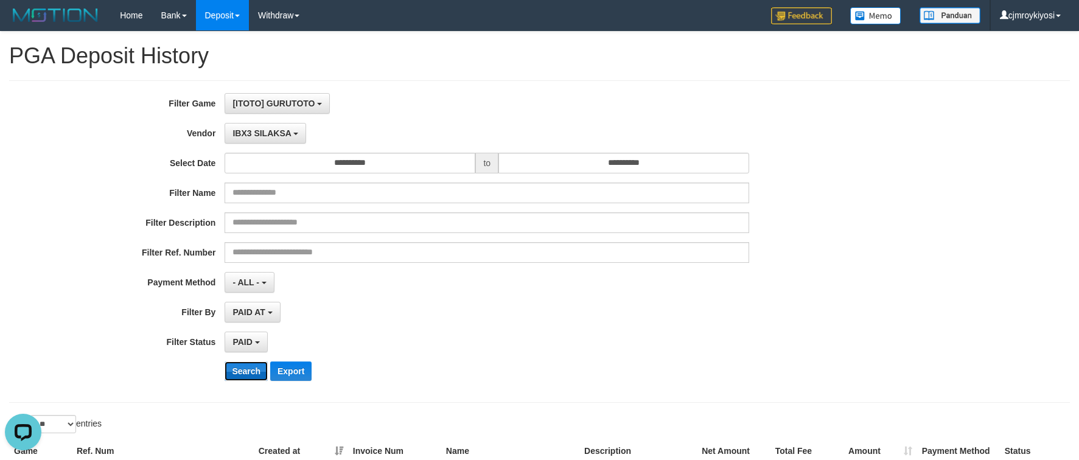
click at [260, 371] on button "Search" at bounding box center [246, 371] width 43 height 19
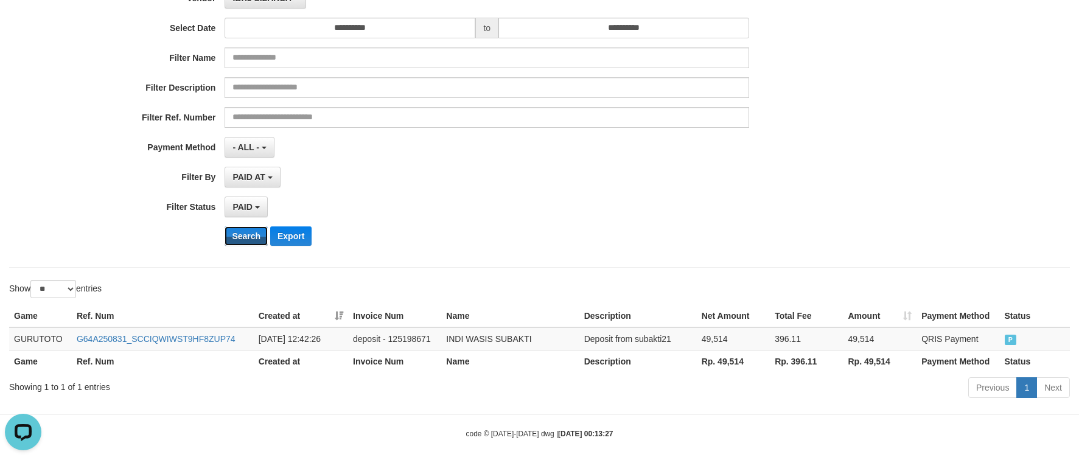
scroll to position [145, 0]
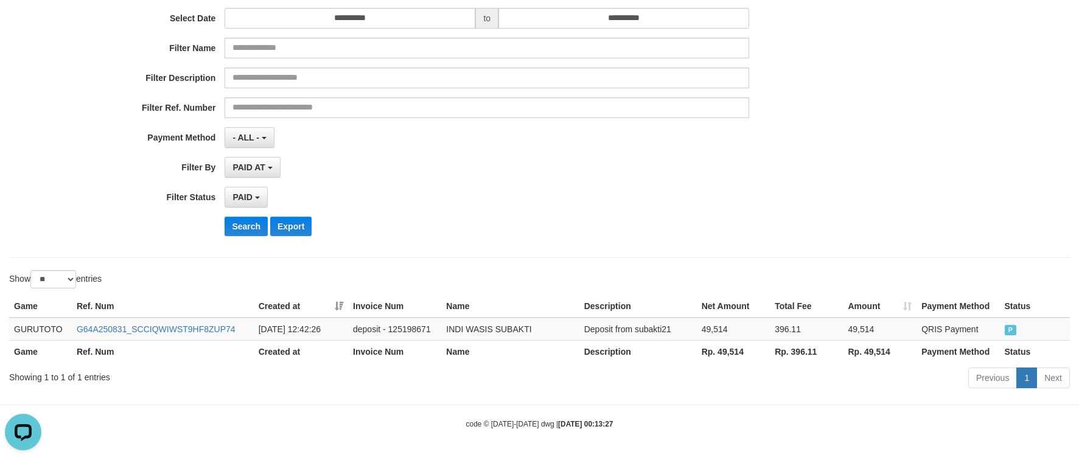
click at [735, 354] on th "Rp. 49,514" at bounding box center [733, 351] width 73 height 23
drag, startPoint x: 735, startPoint y: 354, endPoint x: 743, endPoint y: 356, distance: 7.5
click at [739, 354] on th "Rp. 49,514" at bounding box center [733, 351] width 73 height 23
copy th "49,514"
